Goal: Task Accomplishment & Management: Use online tool/utility

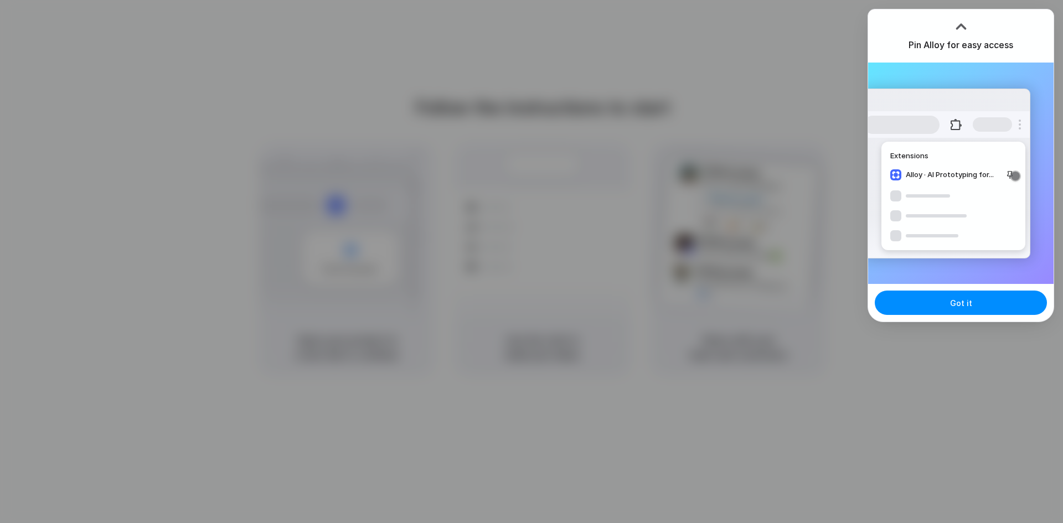
click at [958, 195] on div "Extensions Alloy · AI Prototyping for..." at bounding box center [946, 174] width 167 height 170
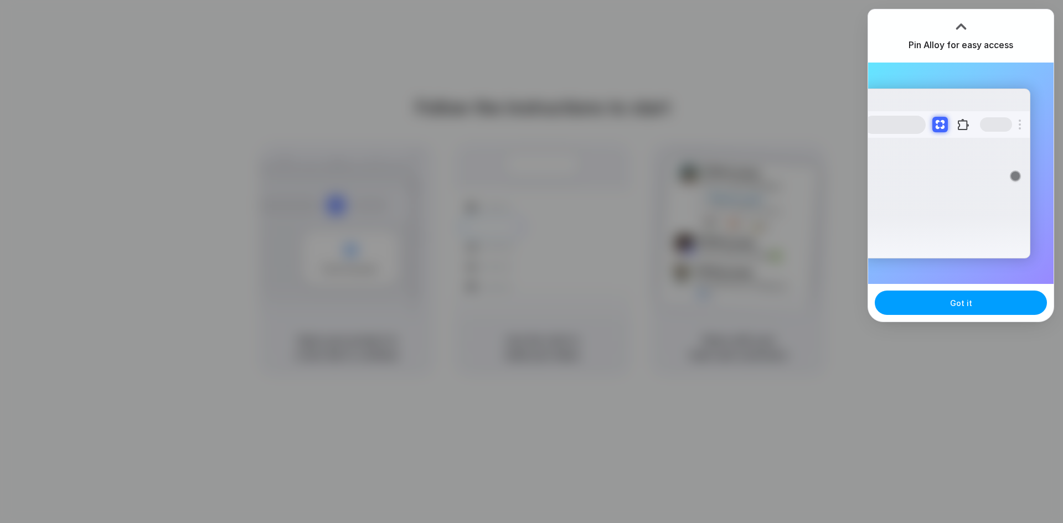
click at [971, 302] on button "Got it" at bounding box center [961, 303] width 172 height 24
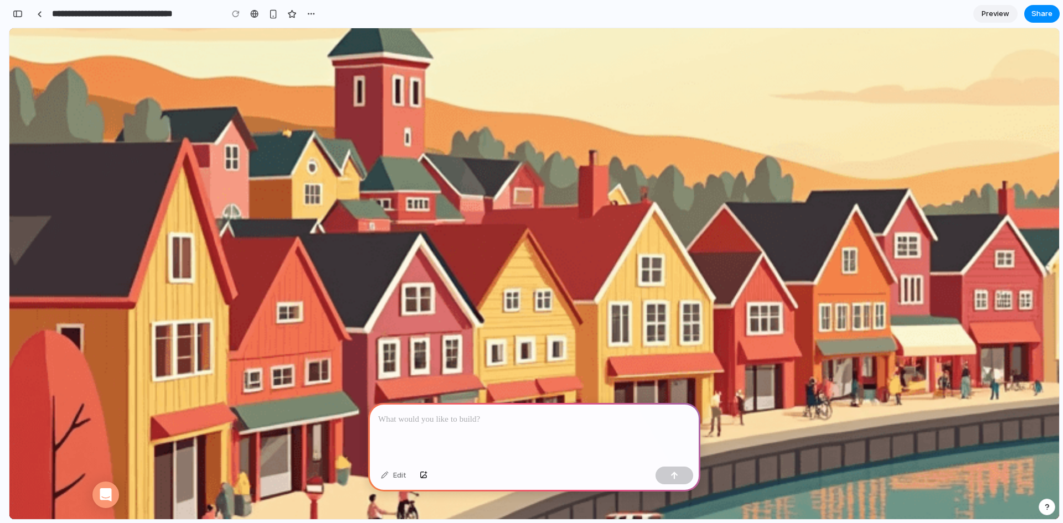
click at [23, 149] on icon at bounding box center [23, 146] width 2 height 6
click at [531, 424] on div at bounding box center [534, 432] width 332 height 59
click at [660, 475] on button "button" at bounding box center [675, 476] width 38 height 18
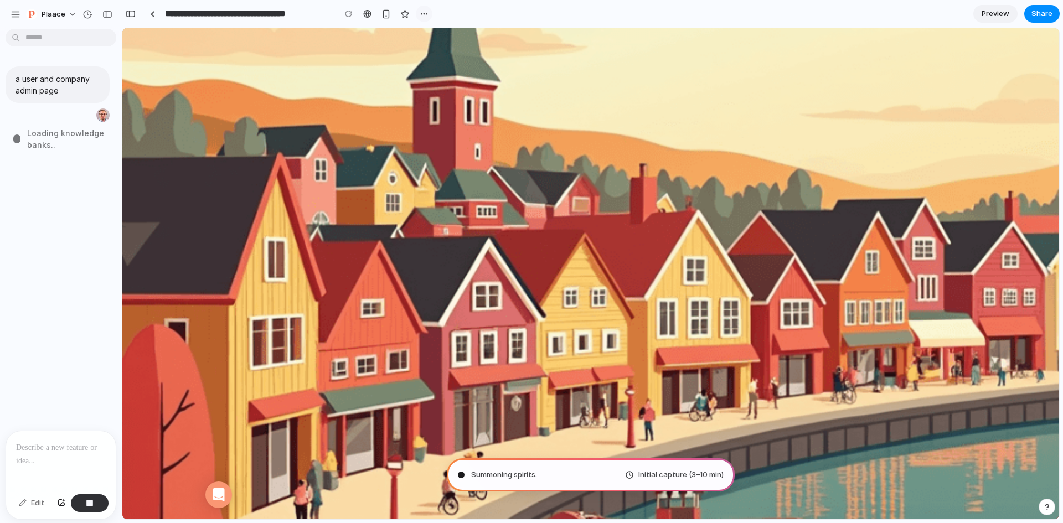
type input "**********"
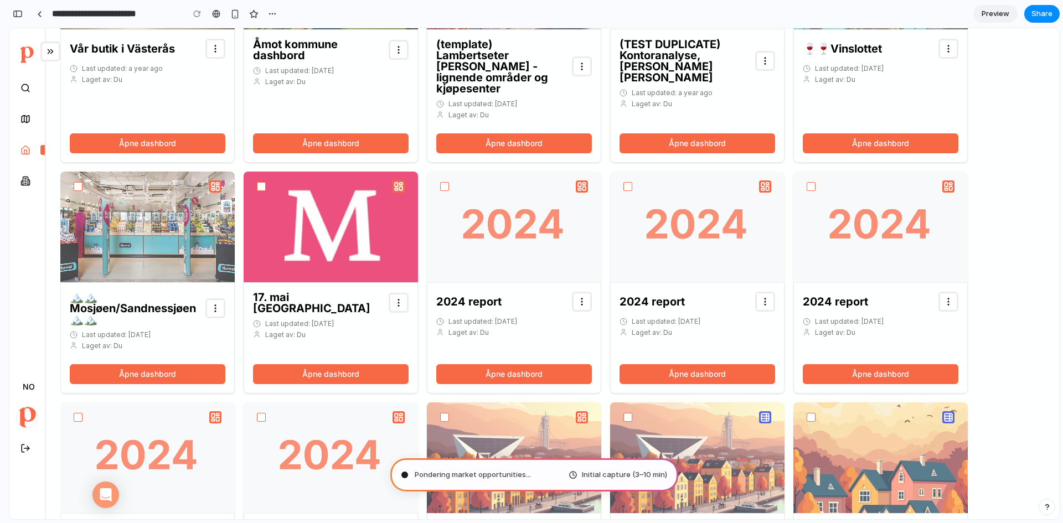
click at [662, 133] on button "Åpne dashbord" at bounding box center [698, 143] width 156 height 20
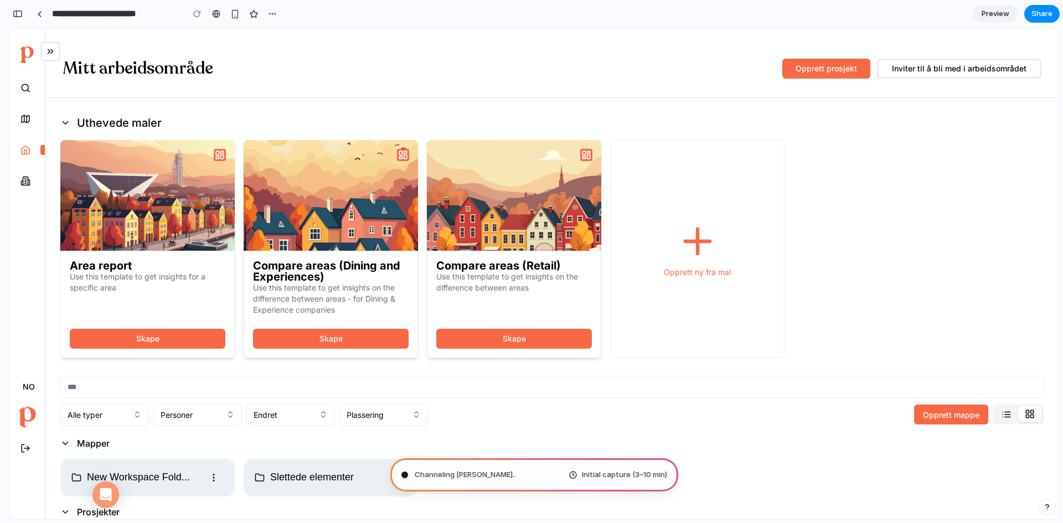
click at [568, 480] on div "Channeling [PERSON_NAME] .. Initial capture (3–10 min)" at bounding box center [534, 475] width 288 height 33
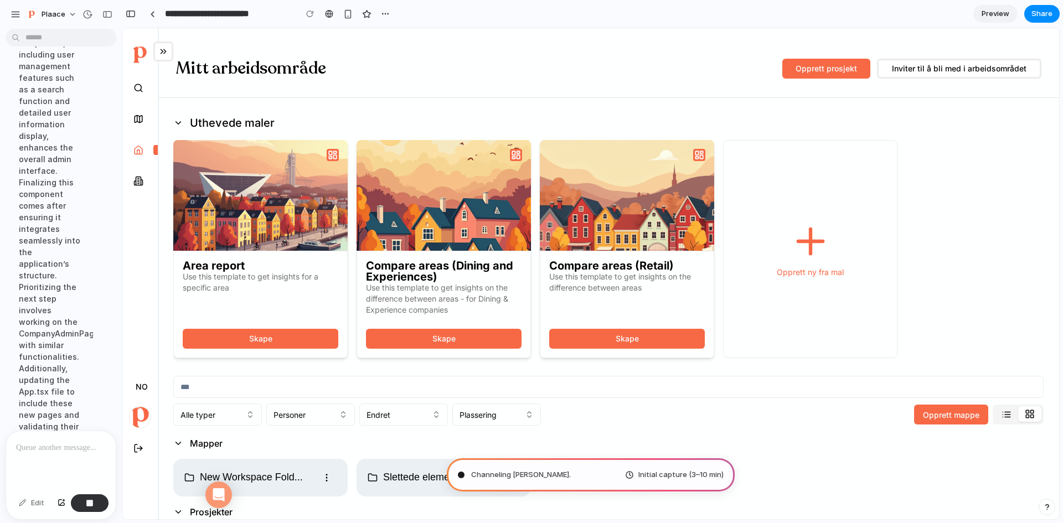
scroll to position [135, 0]
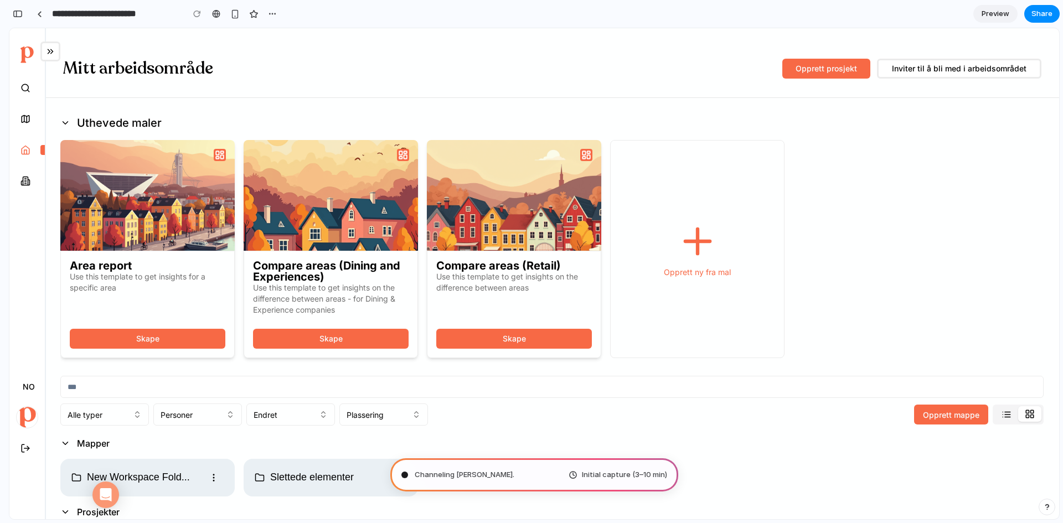
drag, startPoint x: 122, startPoint y: 155, endPoint x: 89, endPoint y: 85, distance: 77.8
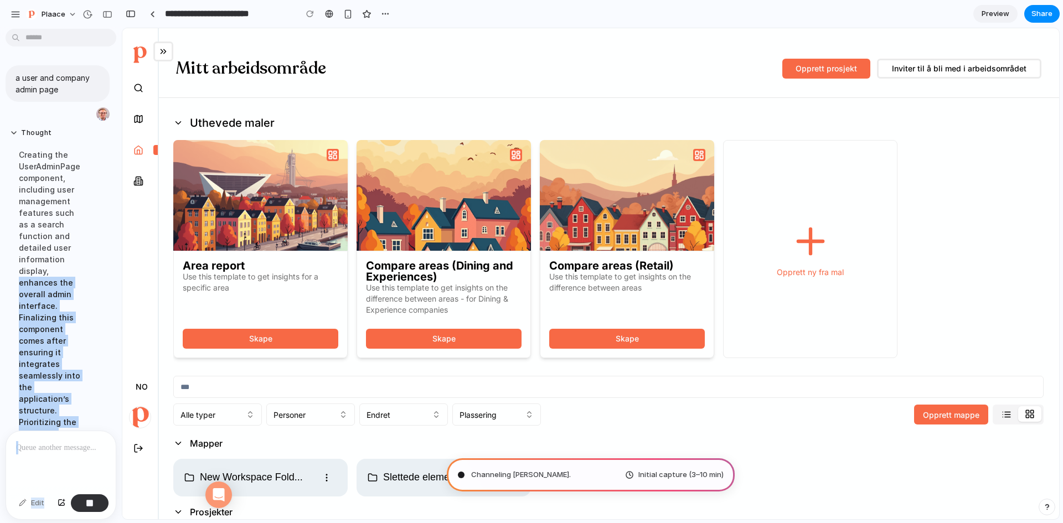
scroll to position [0, 0]
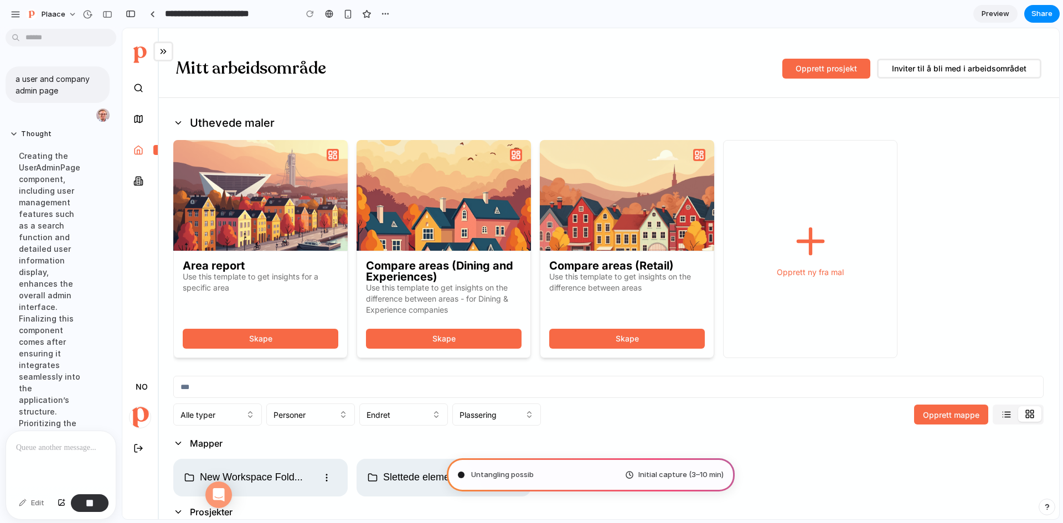
click at [37, 159] on div "Creating the UserAdminPage component, including user management features such a…" at bounding box center [51, 423] width 83 height 560
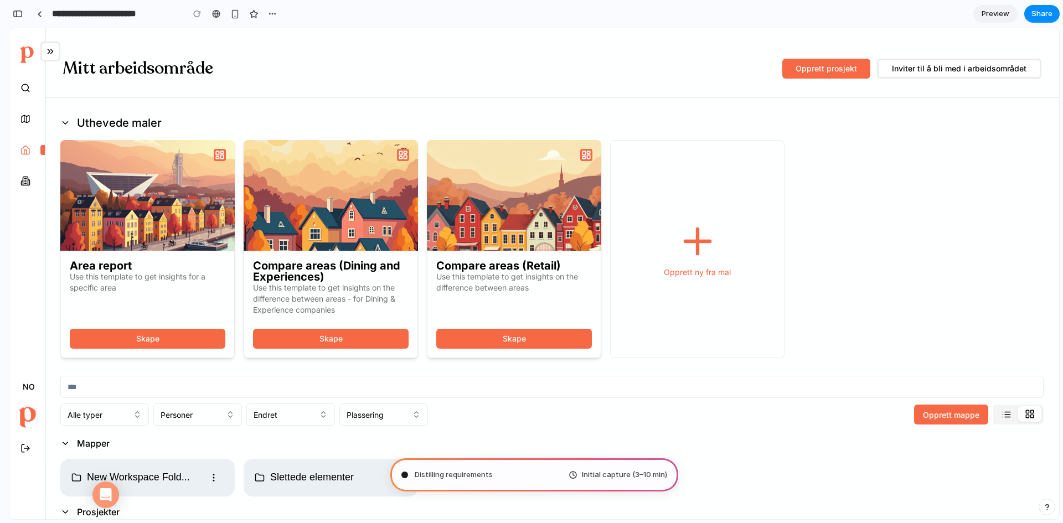
scroll to position [464, 0]
